Goal: Task Accomplishment & Management: Manage account settings

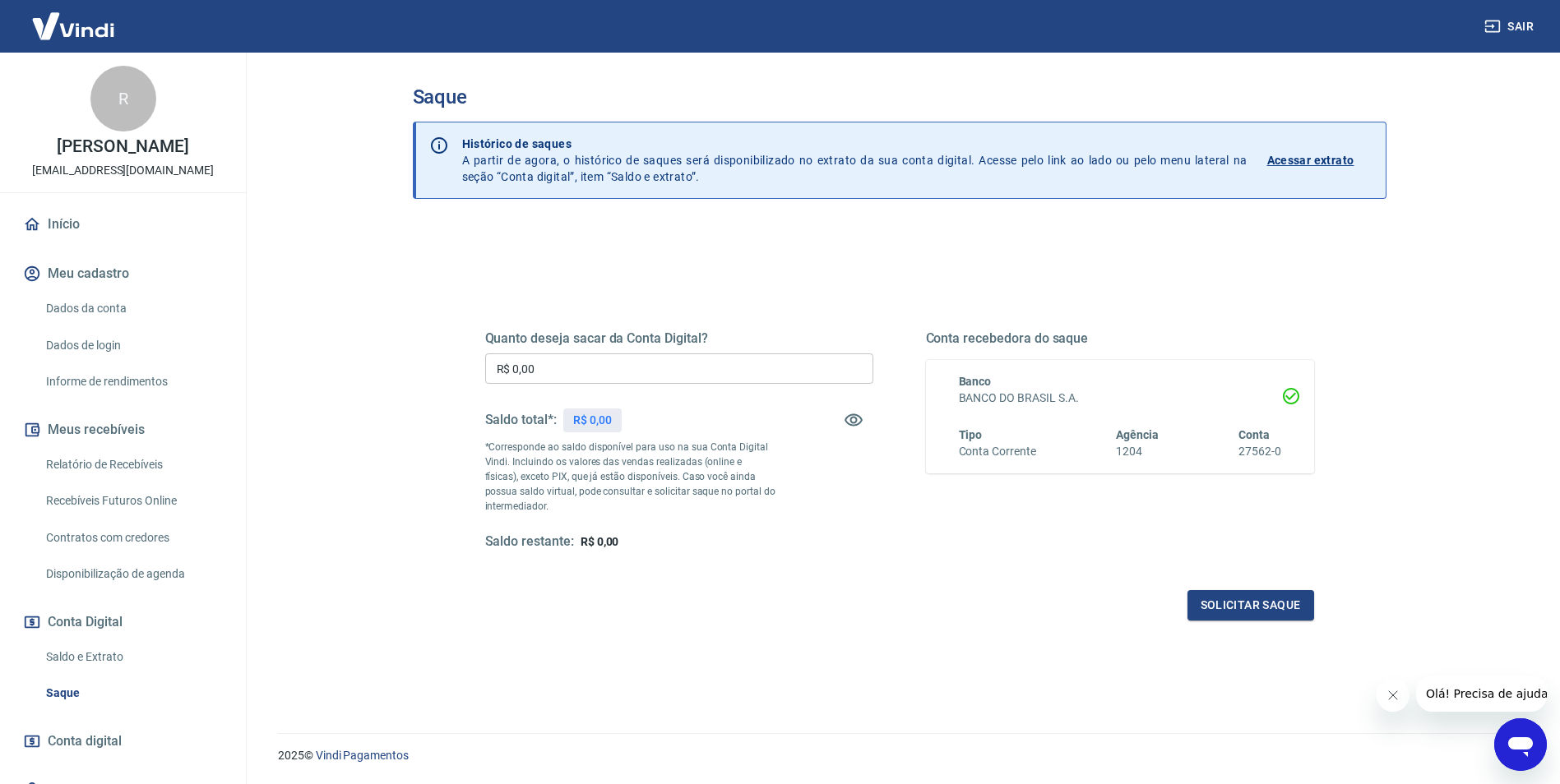
click at [123, 661] on link "Saldo e Extrato" at bounding box center [133, 657] width 187 height 34
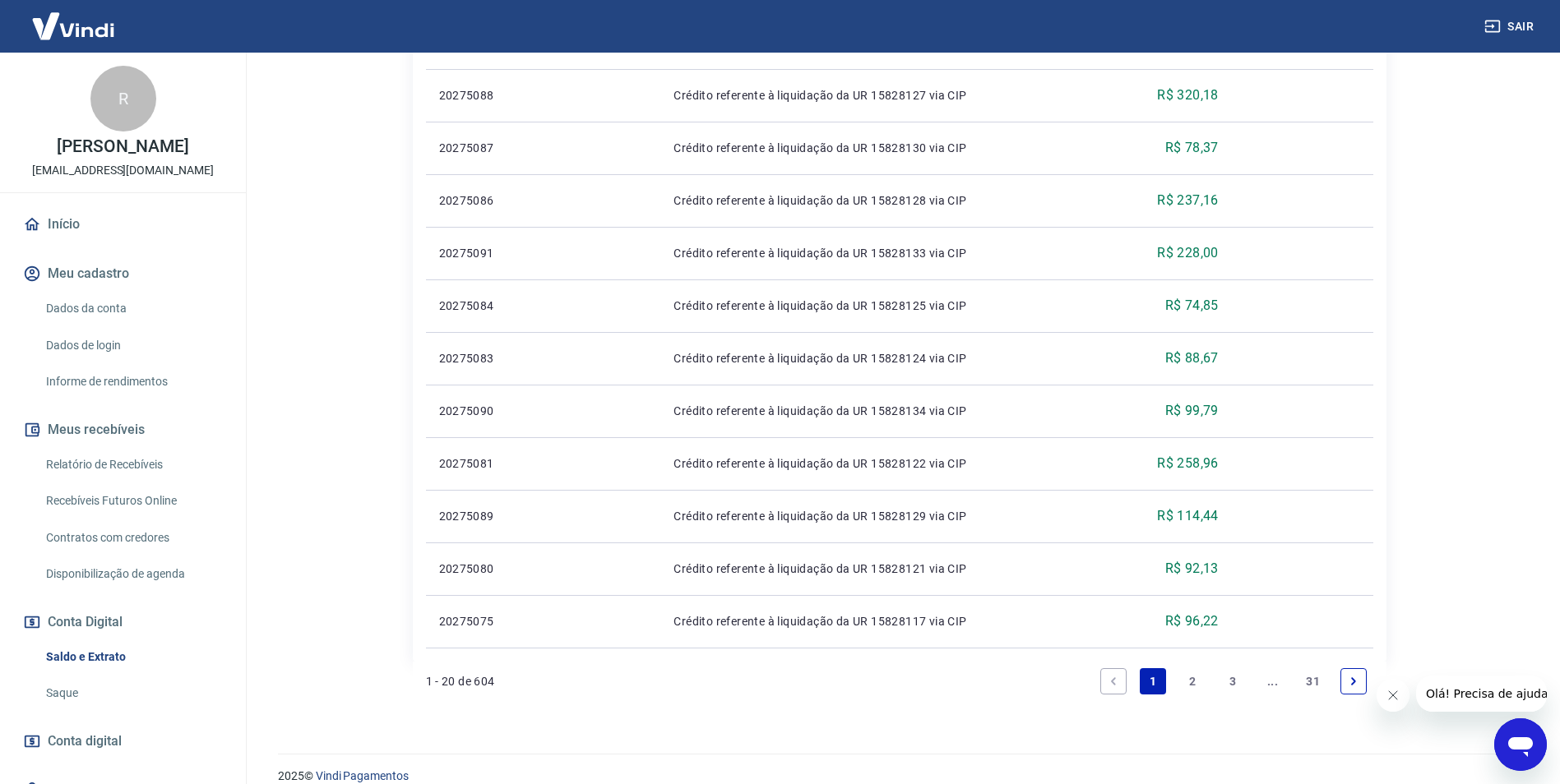
scroll to position [990, 0]
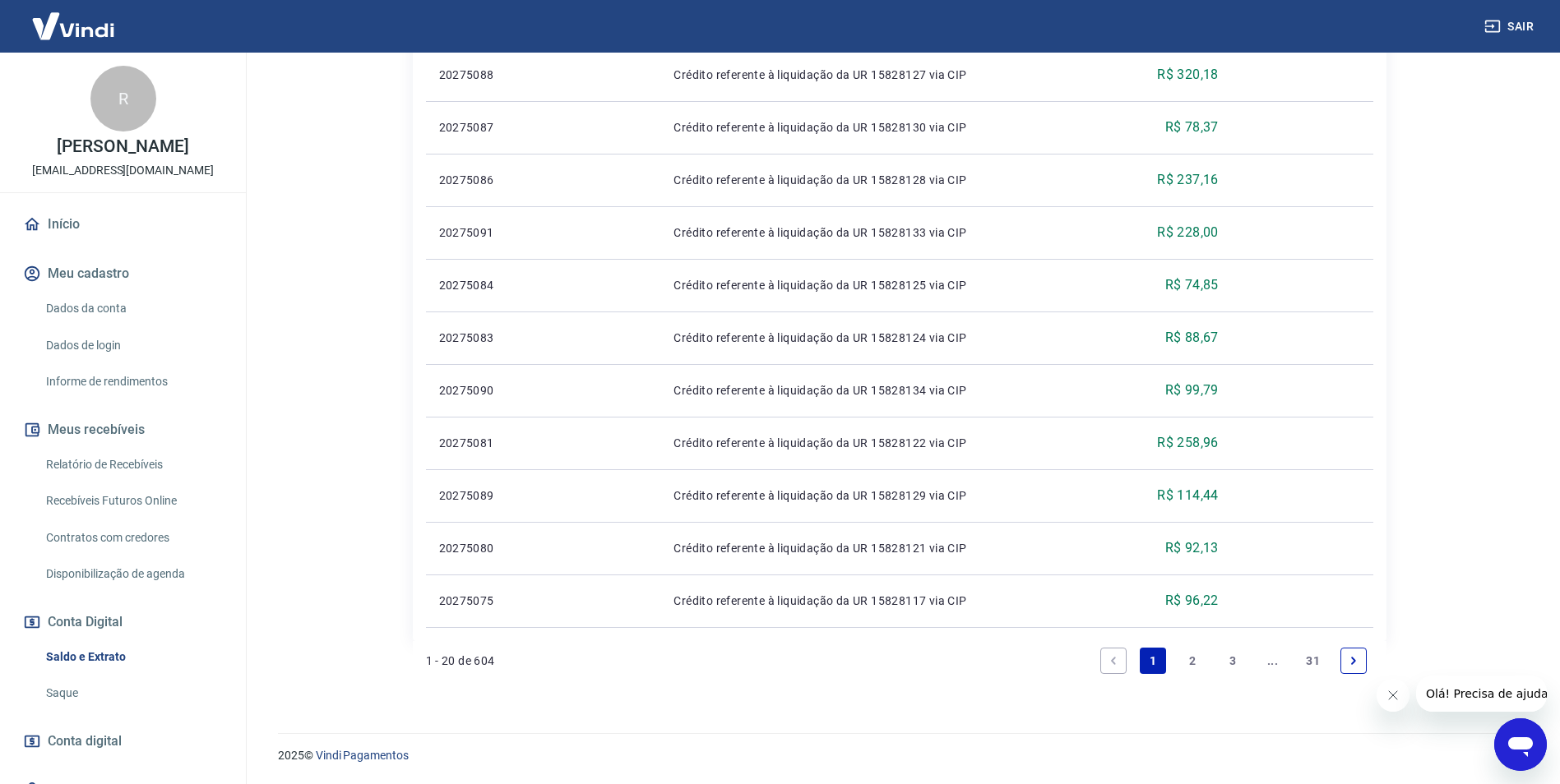
click at [1188, 664] on link "2" at bounding box center [1193, 661] width 27 height 27
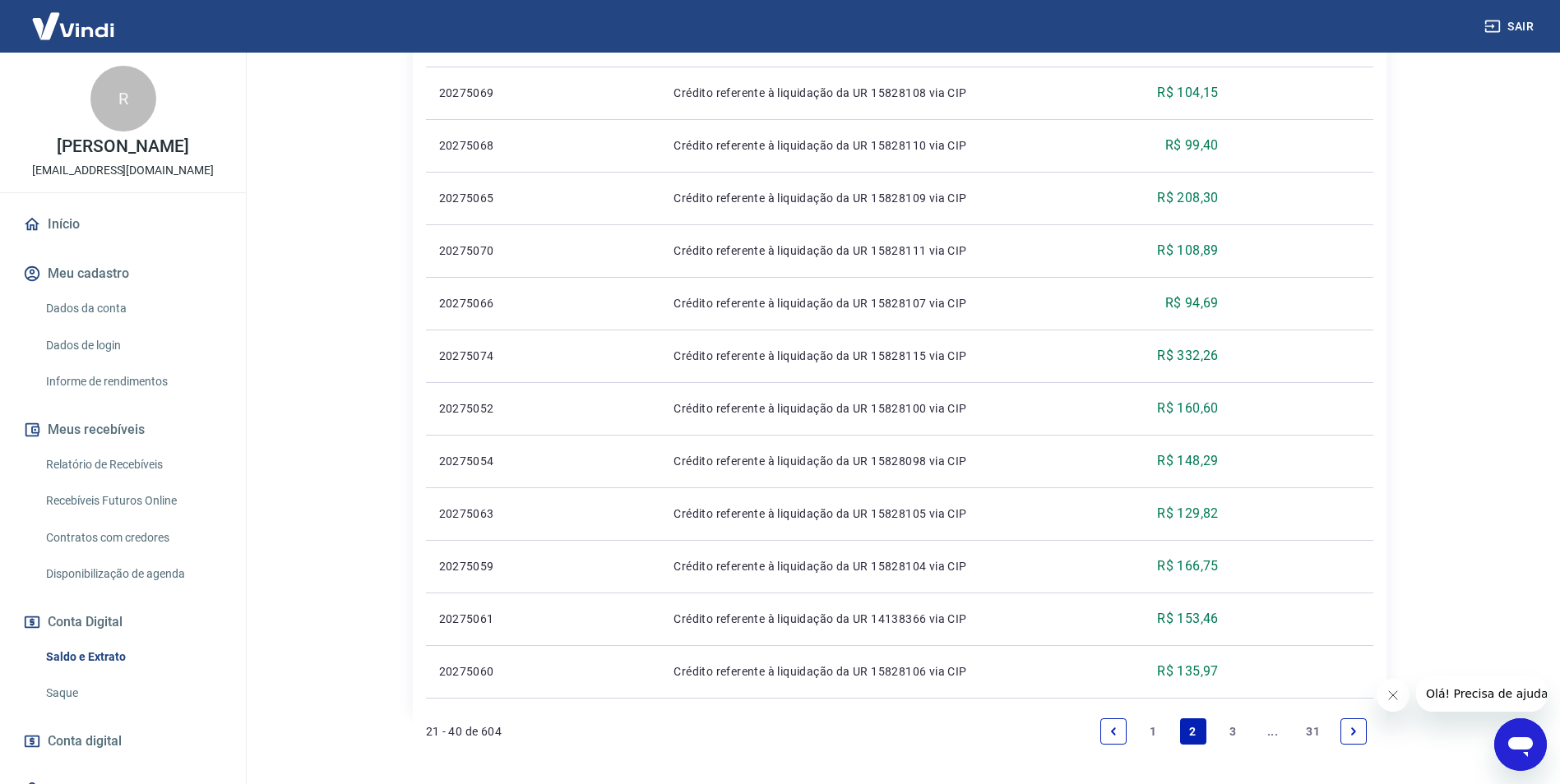
scroll to position [990, 0]
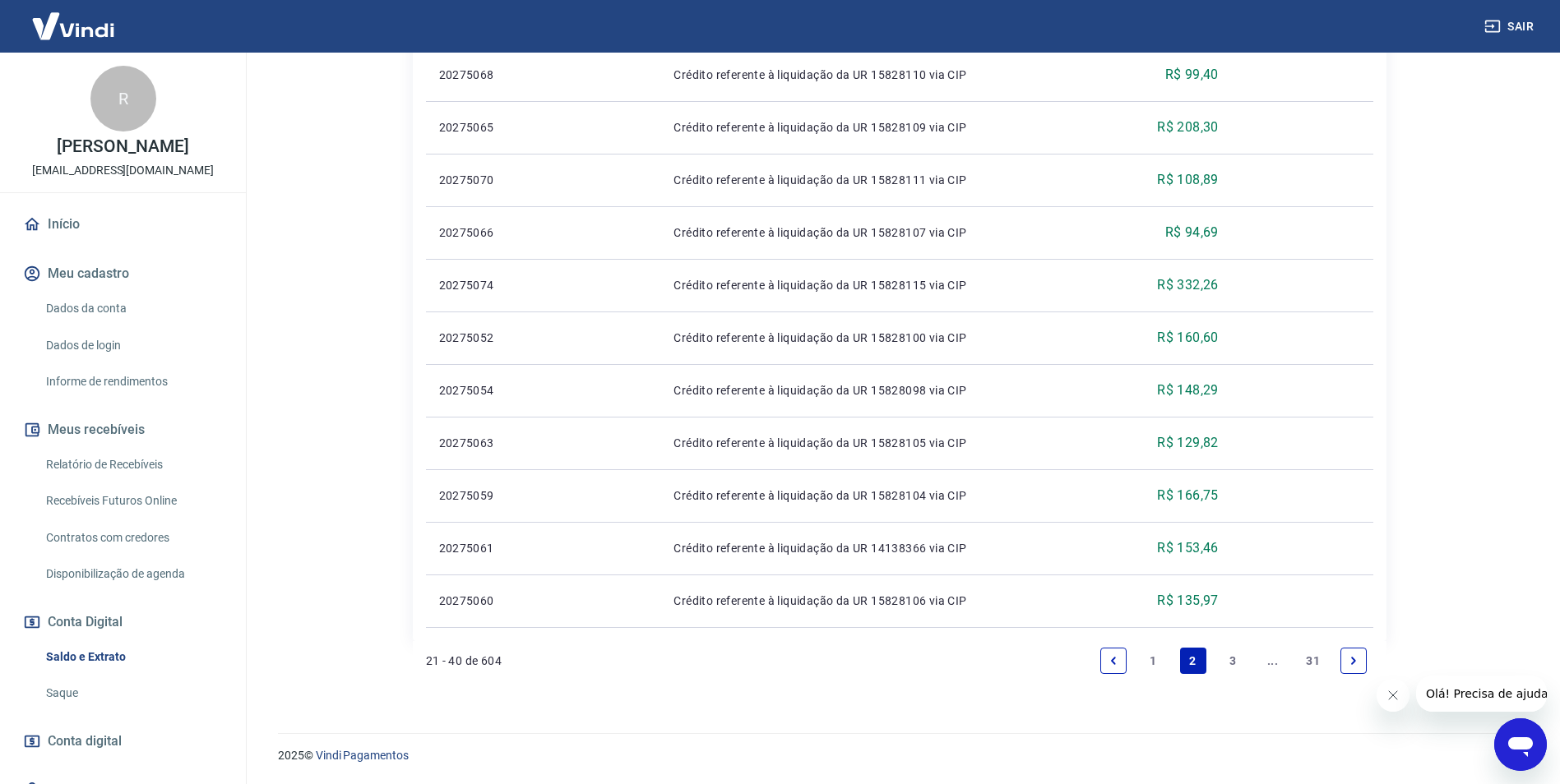
click at [1228, 657] on link "3" at bounding box center [1232, 661] width 27 height 27
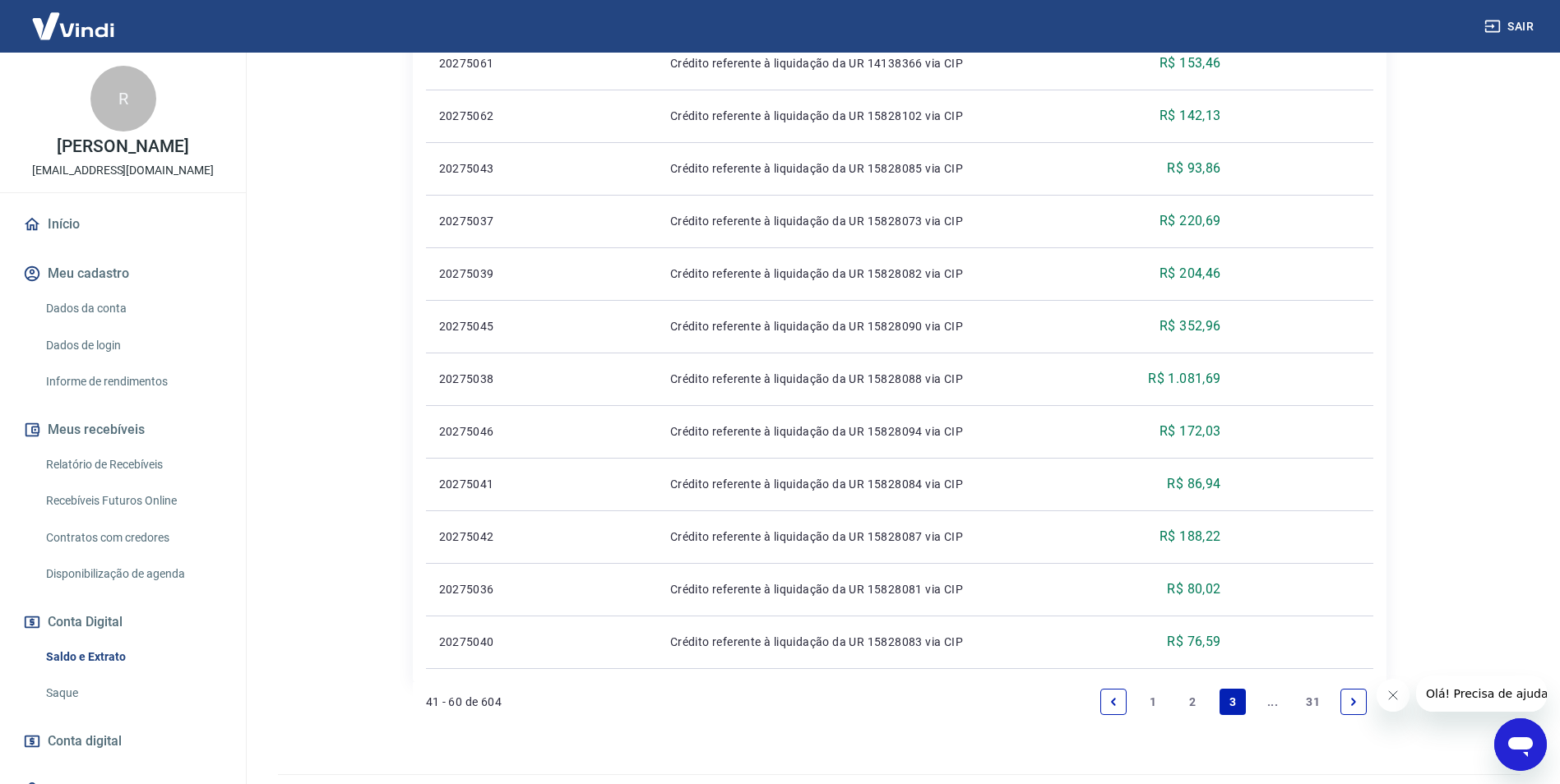
scroll to position [990, 0]
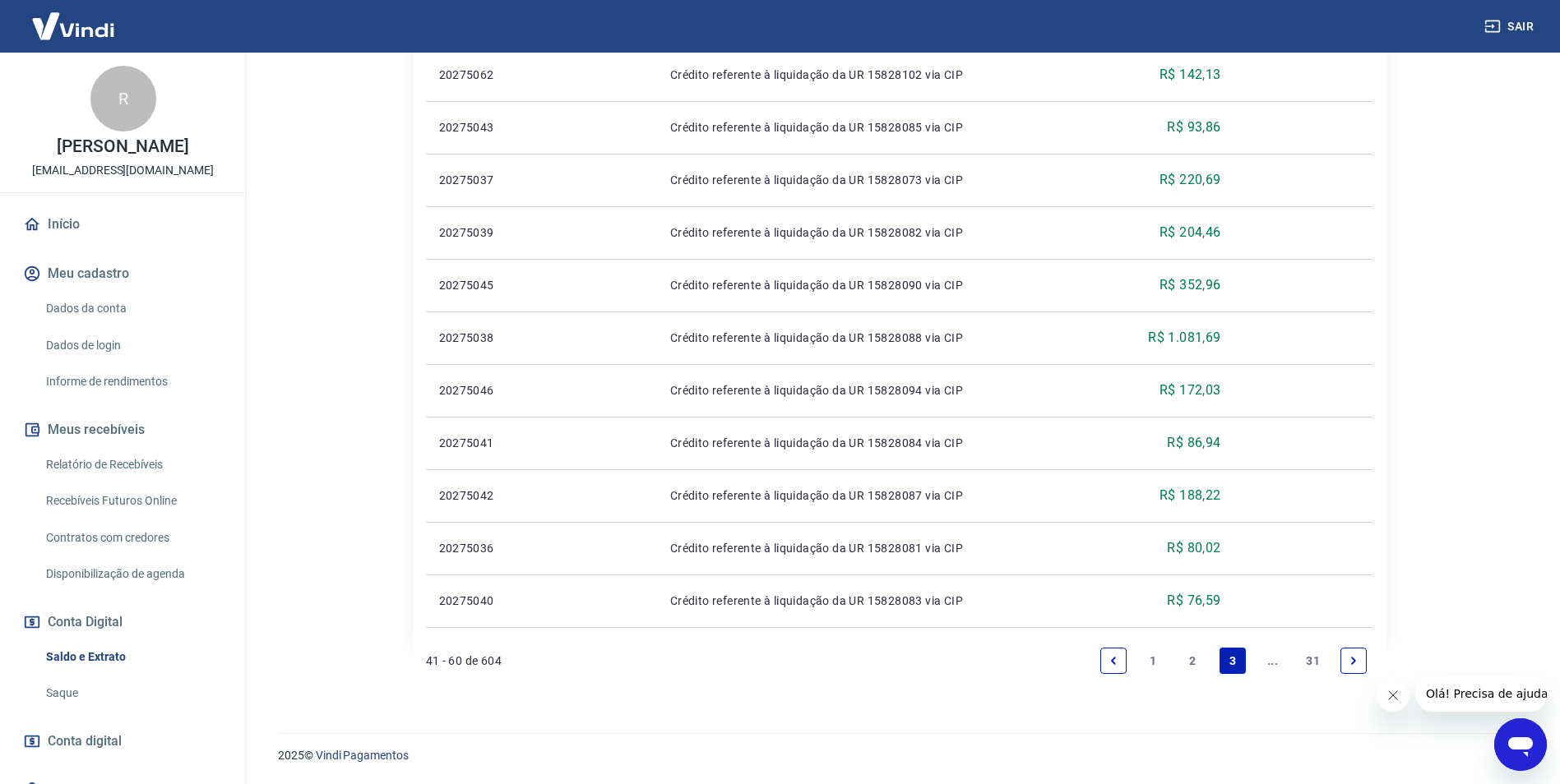
click at [1265, 664] on link "..." at bounding box center [1273, 661] width 27 height 27
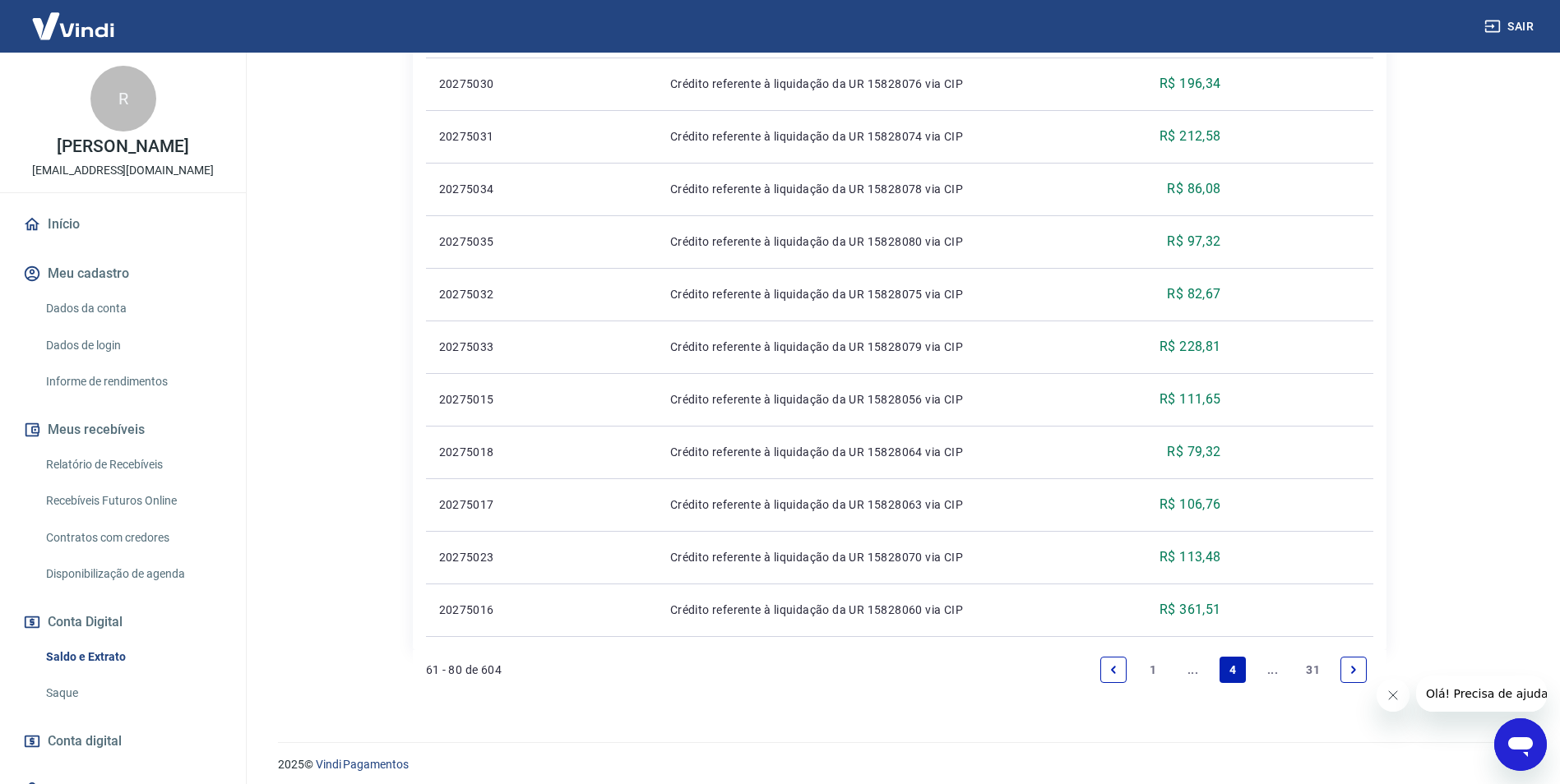
scroll to position [990, 0]
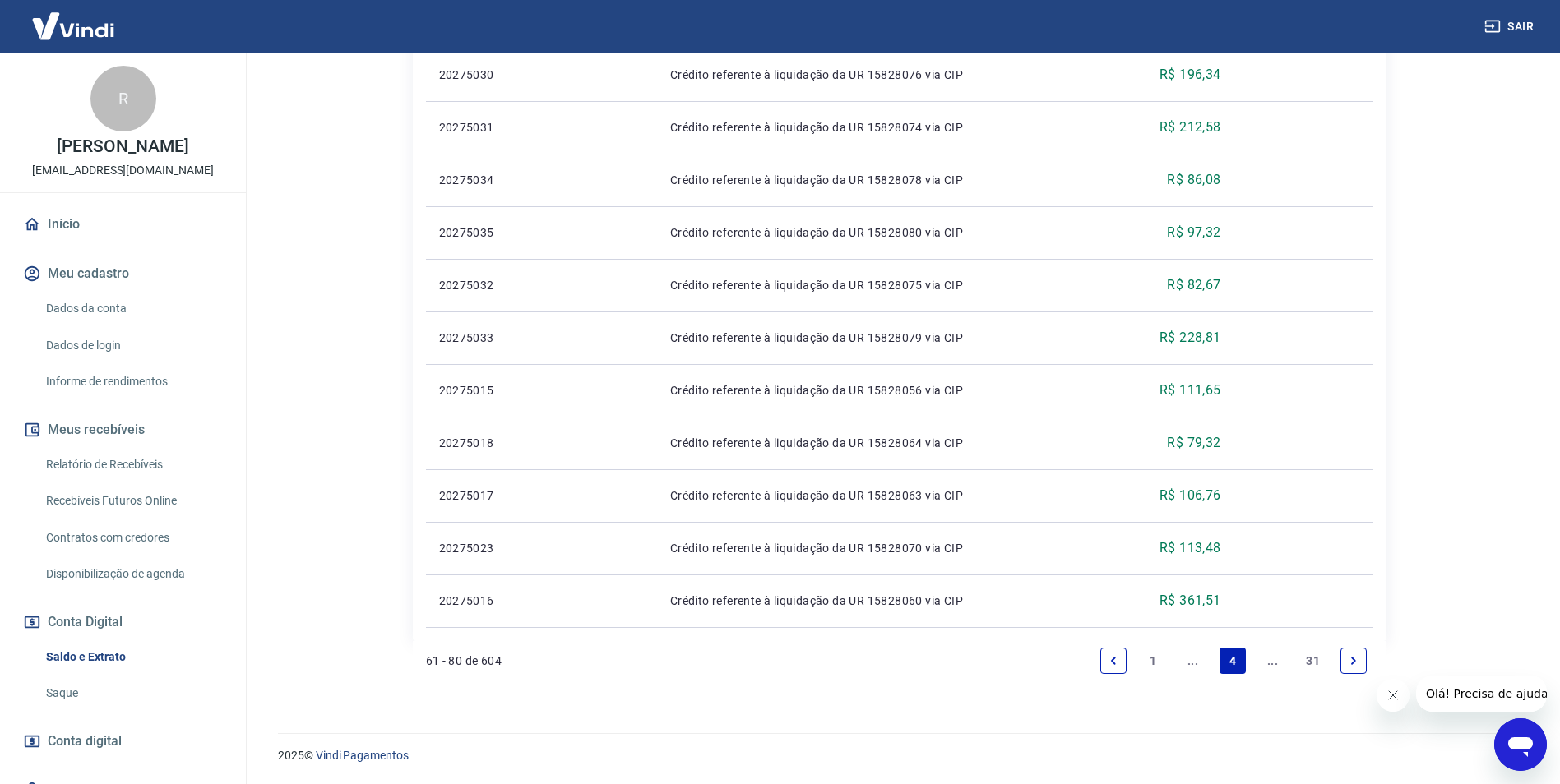
click at [1348, 667] on link "Next page" at bounding box center [1353, 661] width 27 height 27
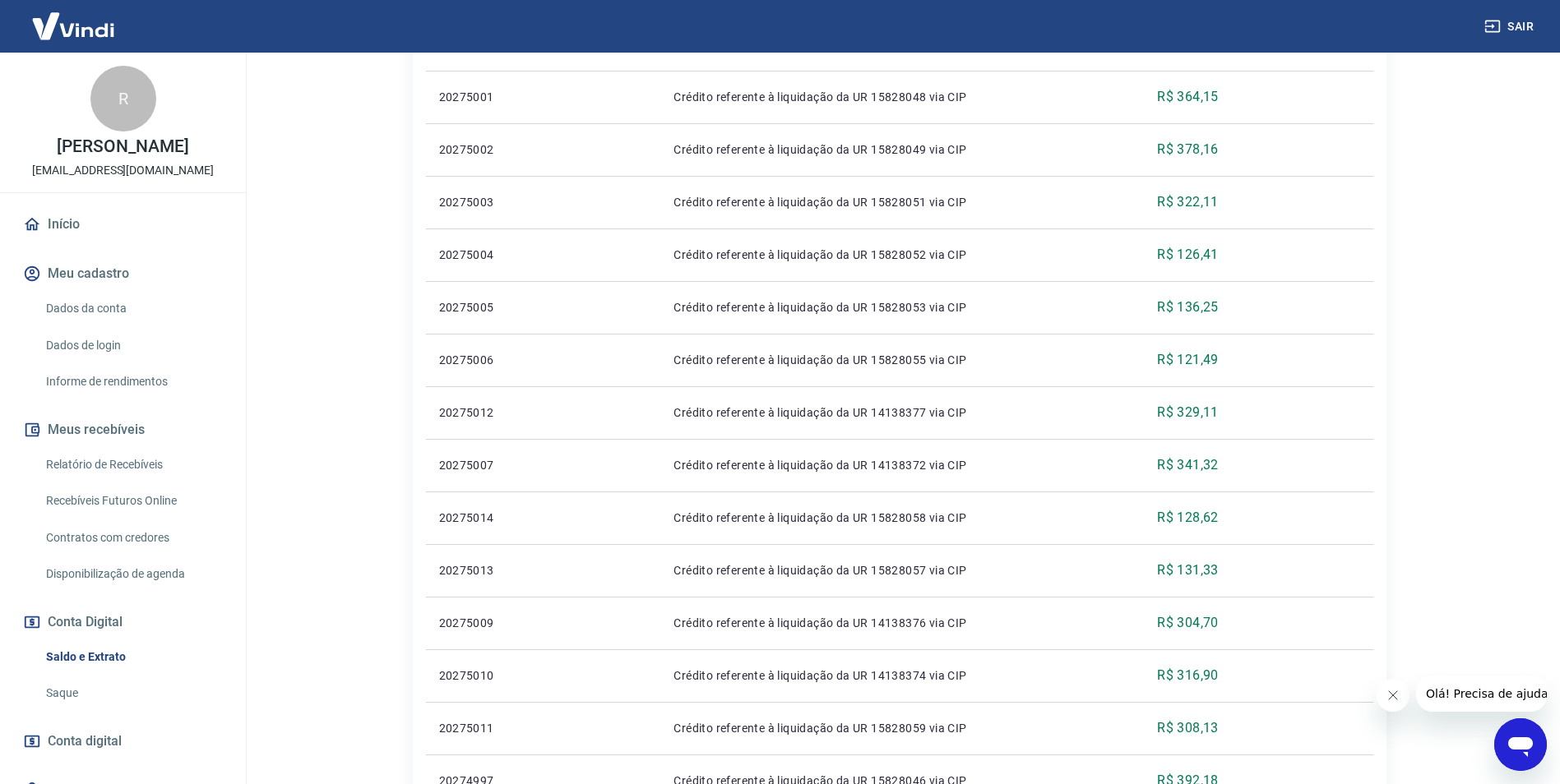
scroll to position [904, 0]
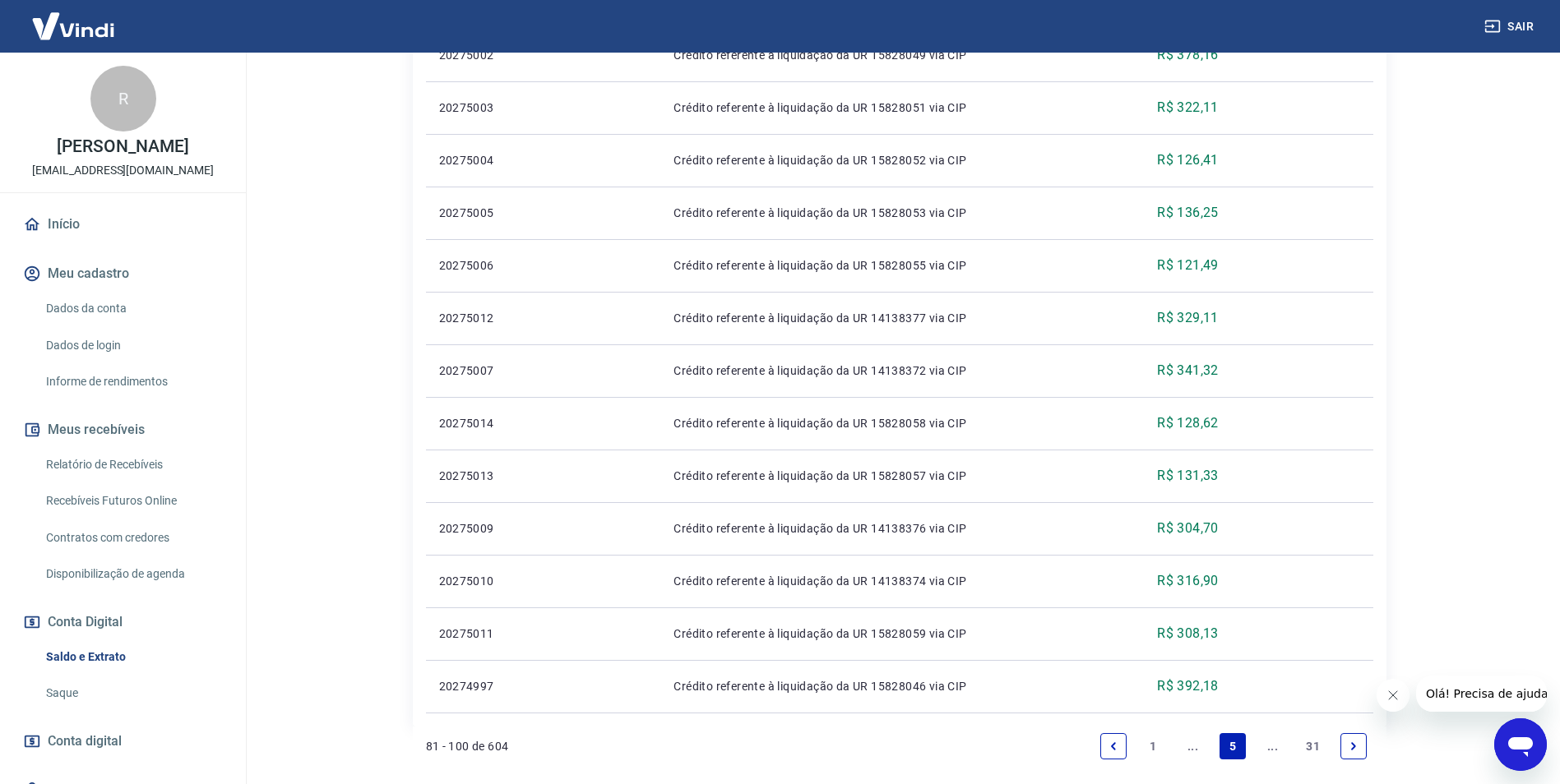
click at [1343, 745] on link "Next page" at bounding box center [1353, 747] width 27 height 27
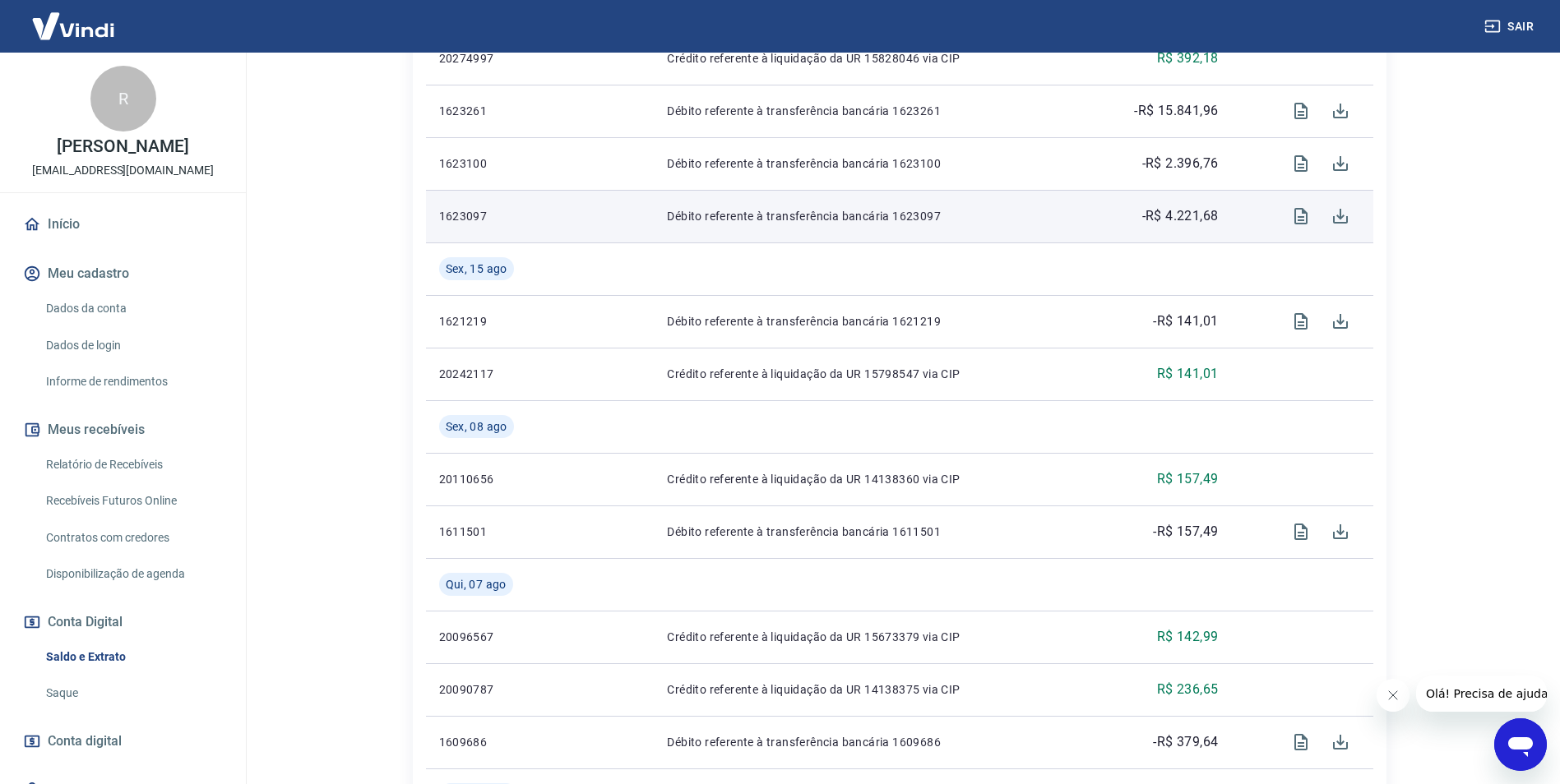
scroll to position [494, 0]
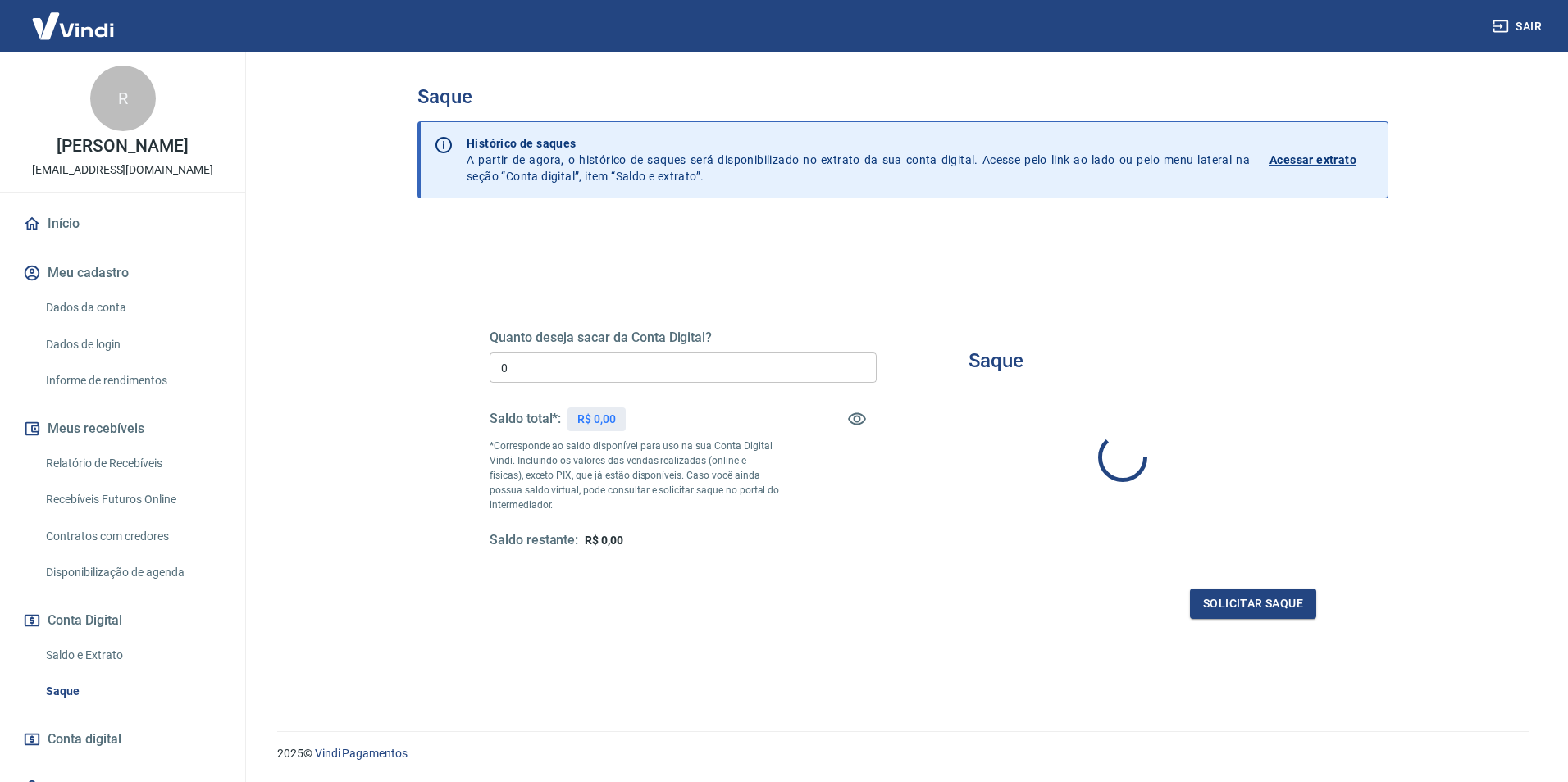
type input "R$ 0,00"
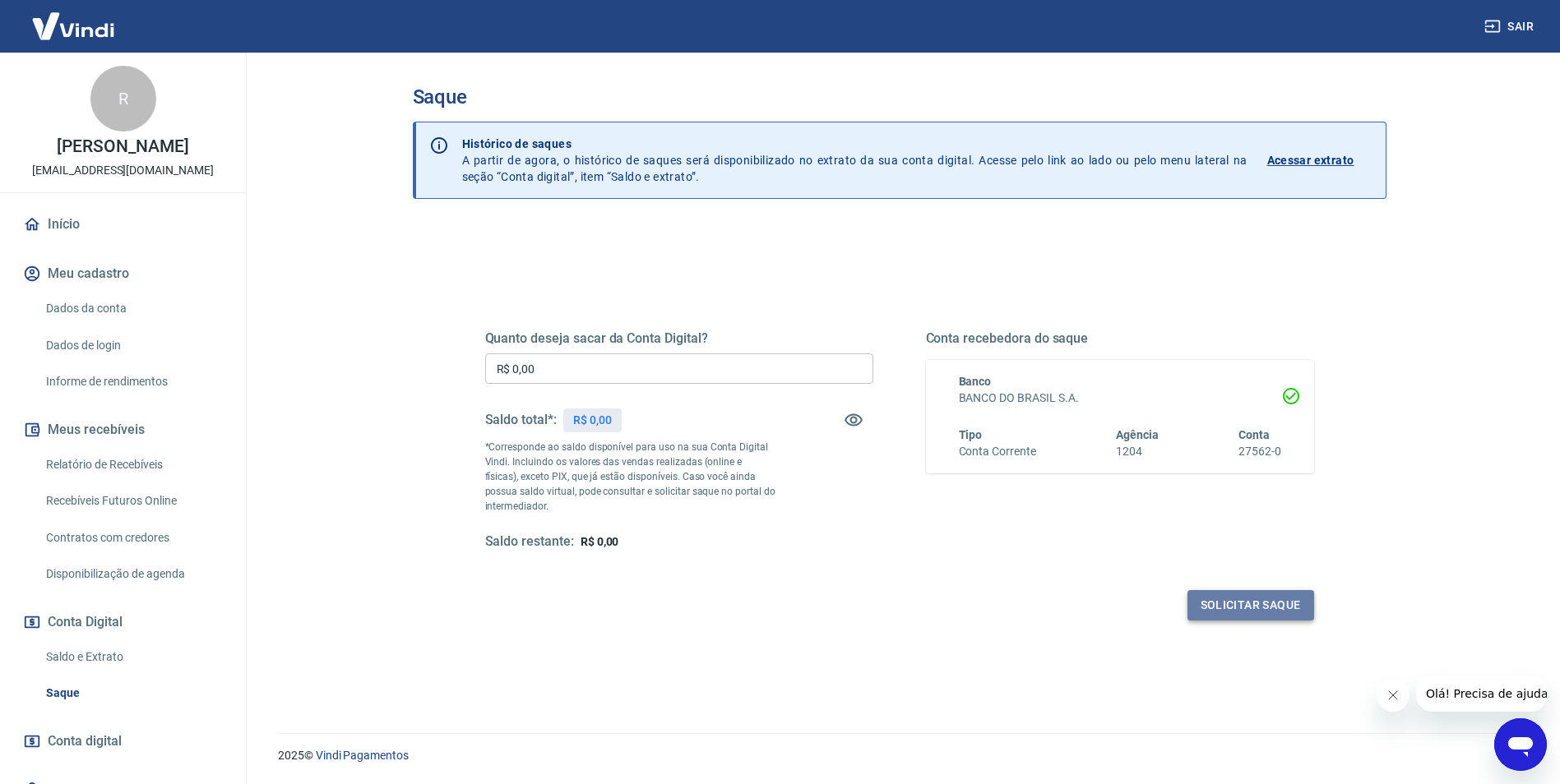
click at [1271, 611] on button "Solicitar saque" at bounding box center [1250, 605] width 127 height 31
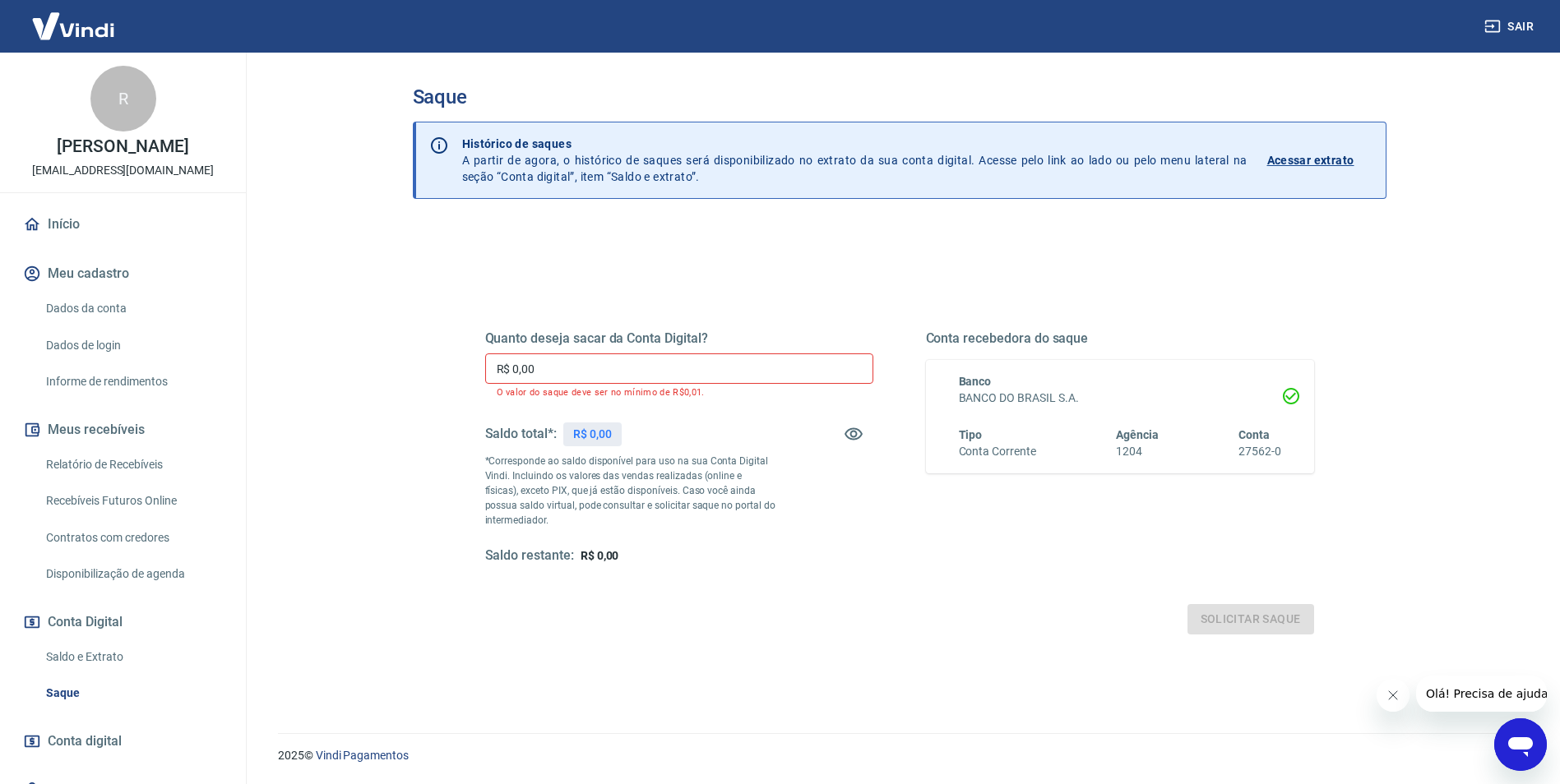
click at [1271, 611] on div "Solicitar saque" at bounding box center [899, 619] width 829 height 31
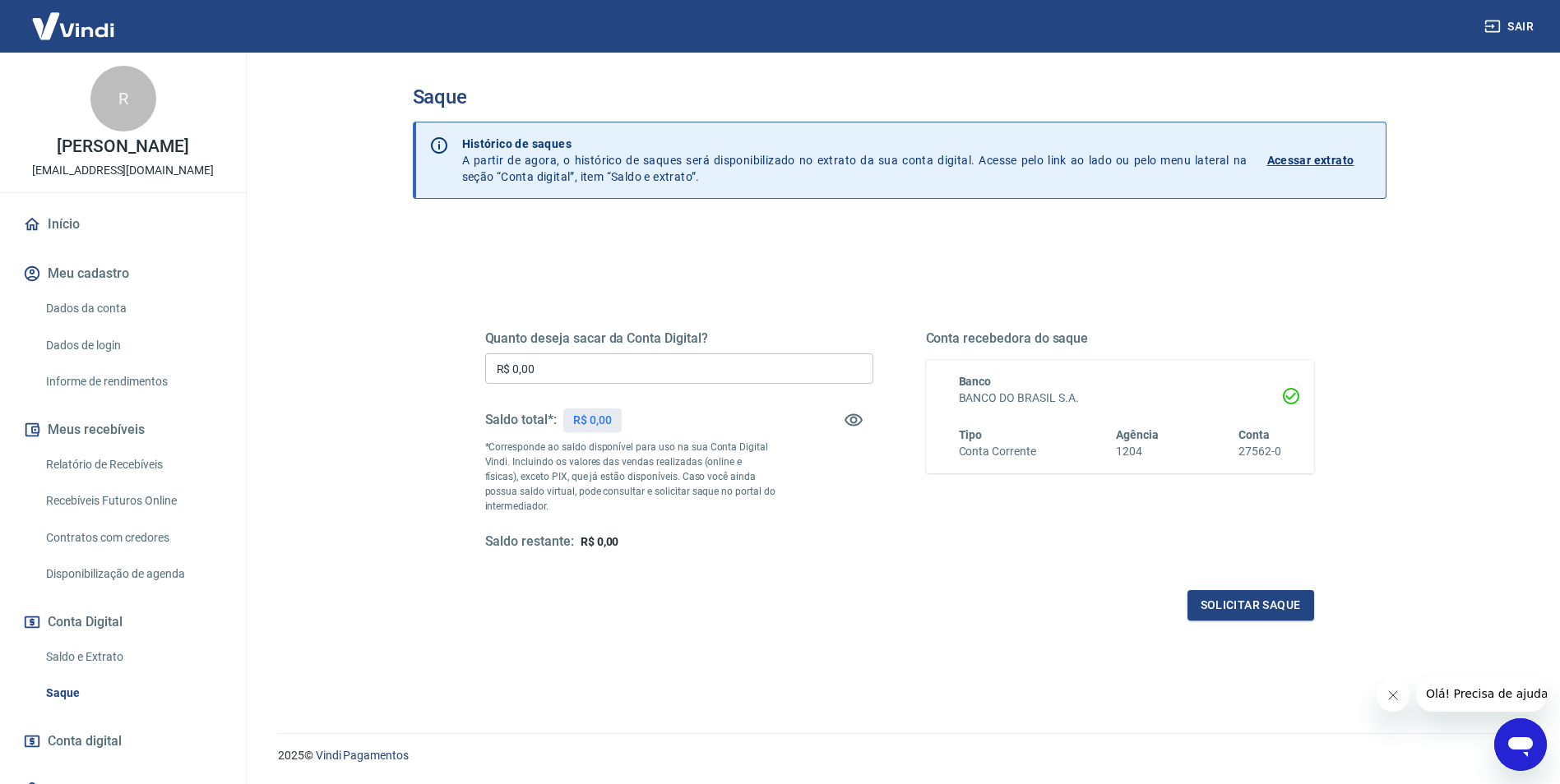
click at [1486, 665] on main "Saque Histórico de saques A partir de agora, o histórico de saques será disponi…" at bounding box center [899, 418] width 1321 height 732
click at [1526, 27] on button "Sair" at bounding box center [1510, 27] width 59 height 31
